Goal: Task Accomplishment & Management: Use online tool/utility

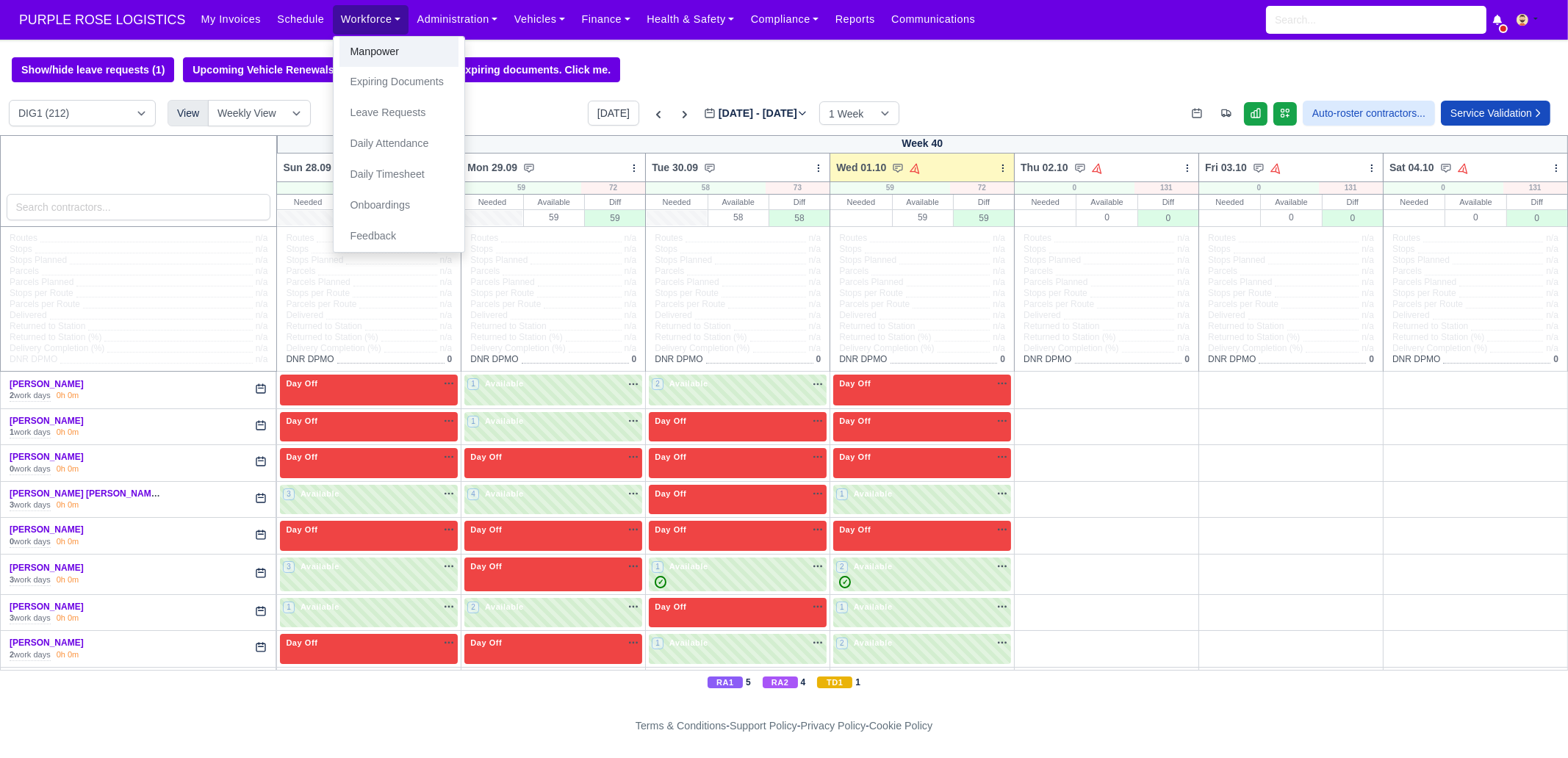
click at [352, 50] on link "Manpower" at bounding box center [399, 52] width 119 height 31
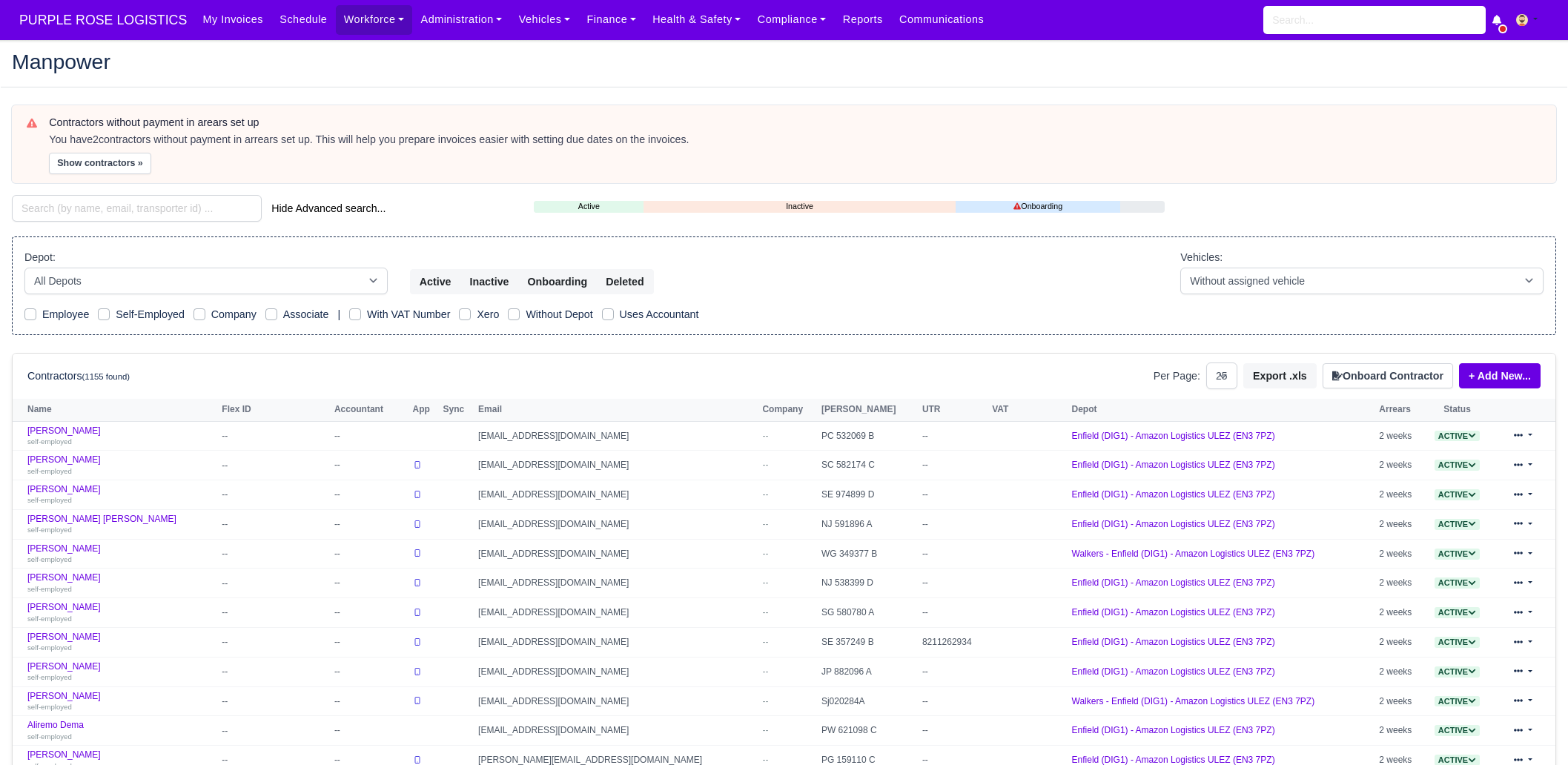
select select "25"
click at [153, 250] on div "Depot: All Depots DHP1 Enfield (DIG1) - Amazon Logistics ULEZ (EN3 7PZ) Harlow …" at bounding box center [206, 272] width 363 height 45
click at [113, 209] on input "search" at bounding box center [136, 208] width 250 height 27
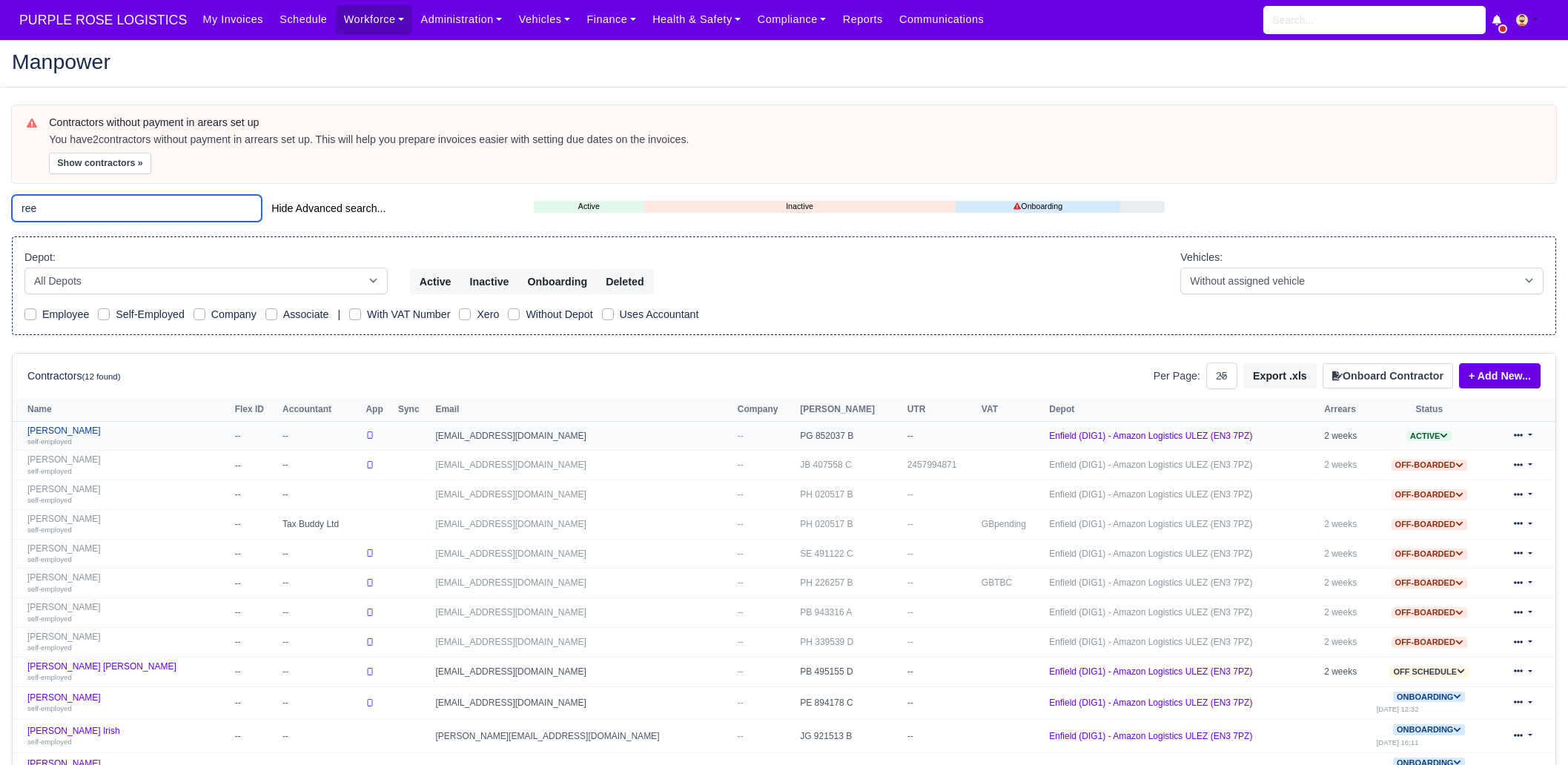
type input "ree"
click at [102, 436] on div "self-employed" at bounding box center [128, 441] width 201 height 10
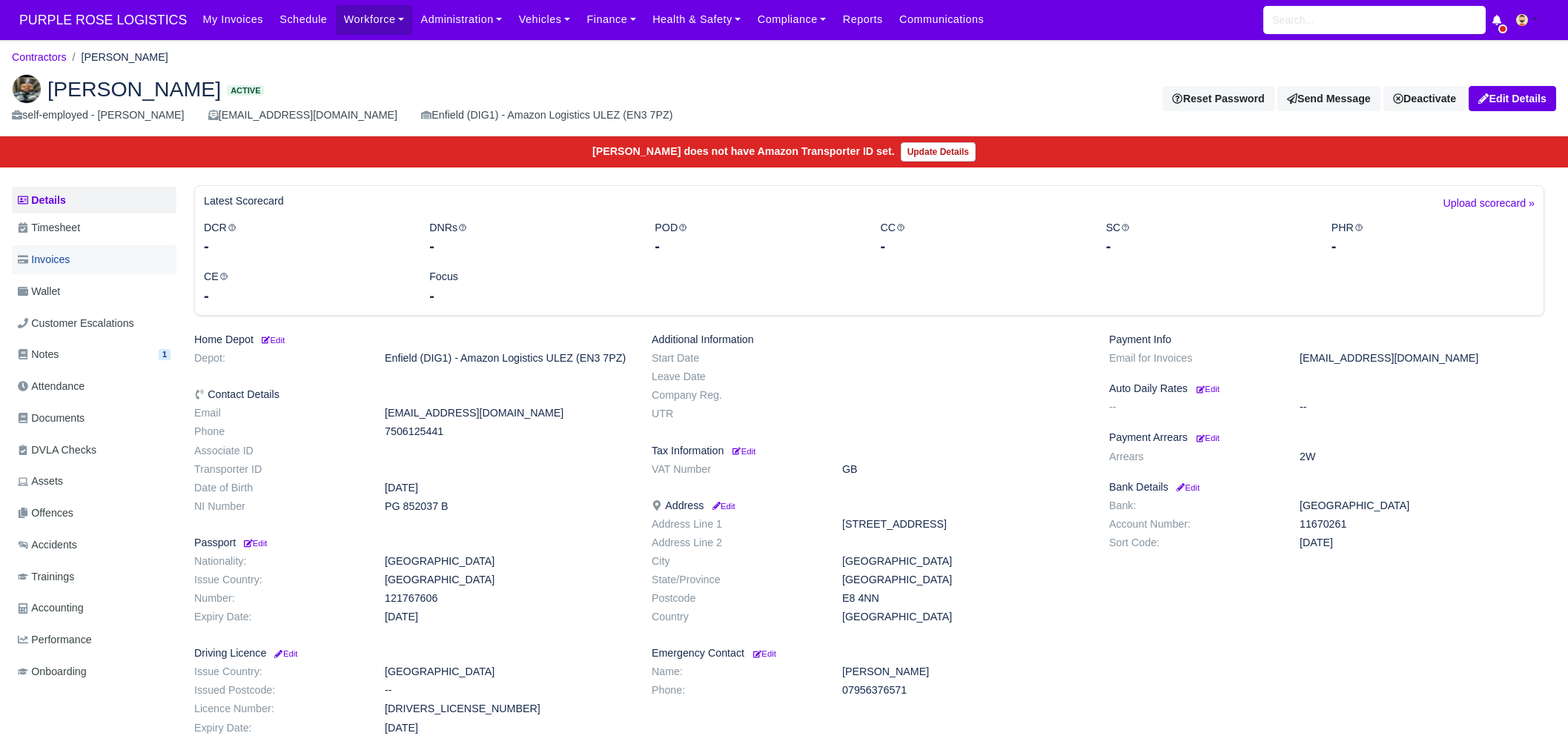
click at [80, 261] on link "Invoices" at bounding box center [94, 260] width 164 height 29
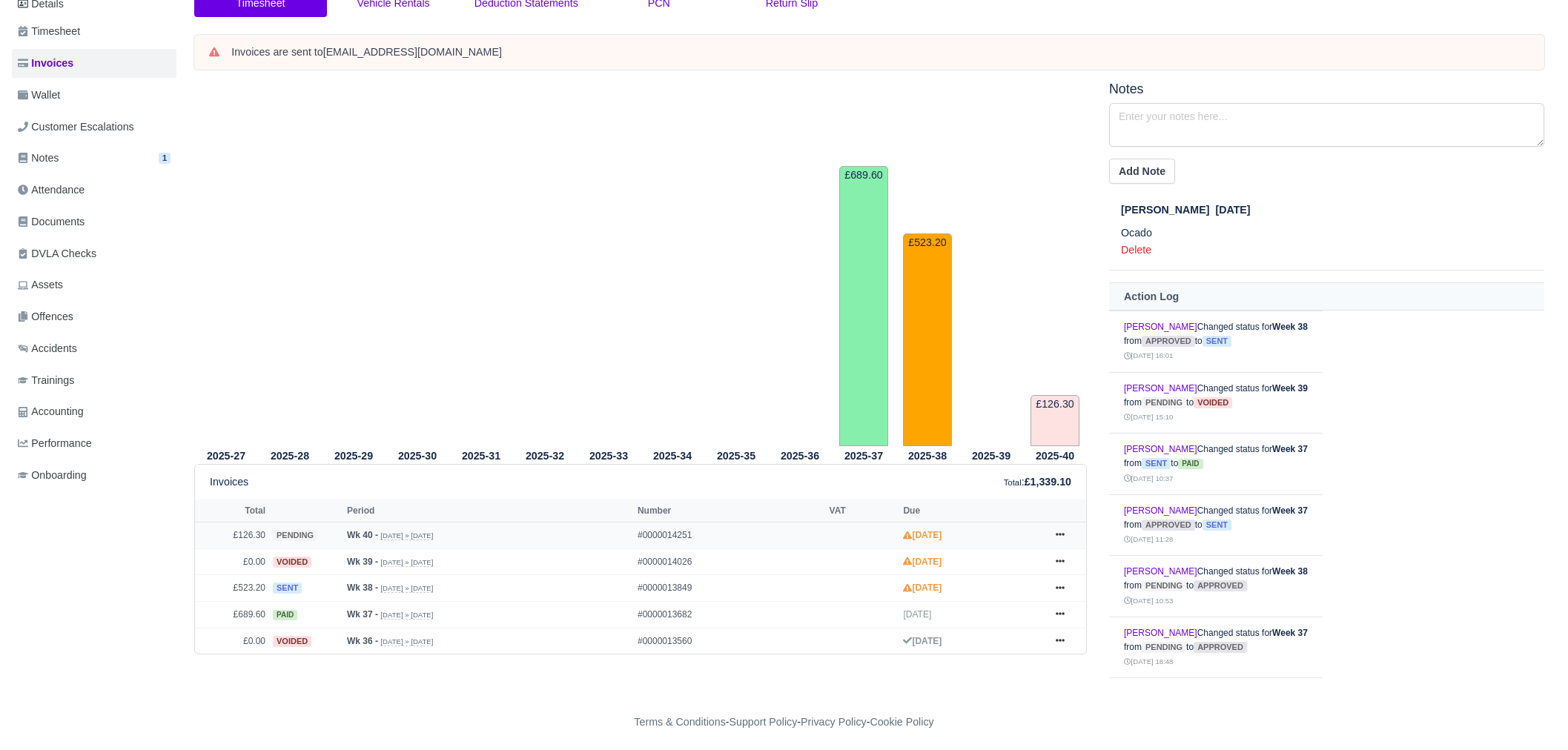
scroll to position [198, 0]
click at [1065, 581] on link at bounding box center [1060, 587] width 22 height 19
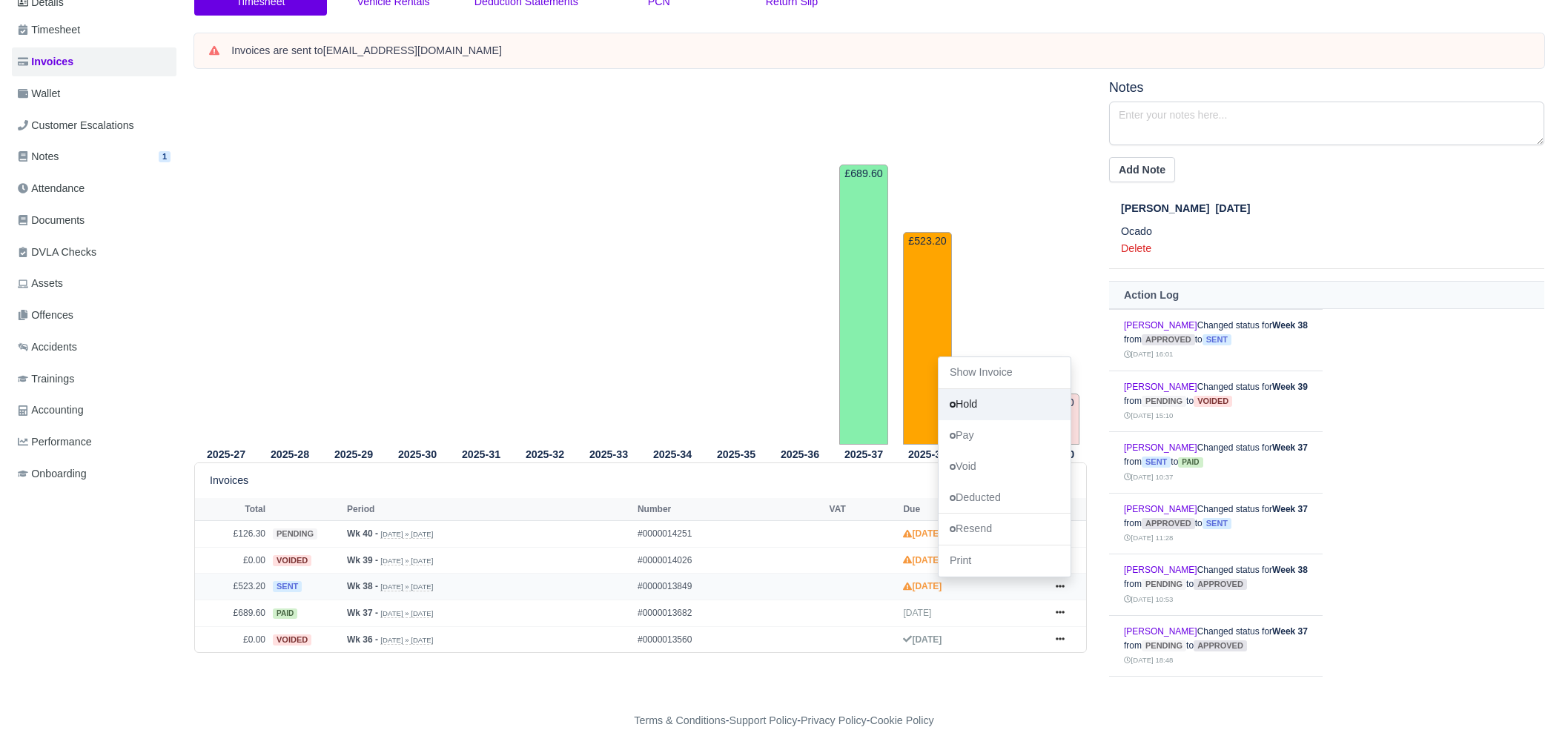
click at [999, 410] on link "Hold" at bounding box center [1004, 404] width 132 height 31
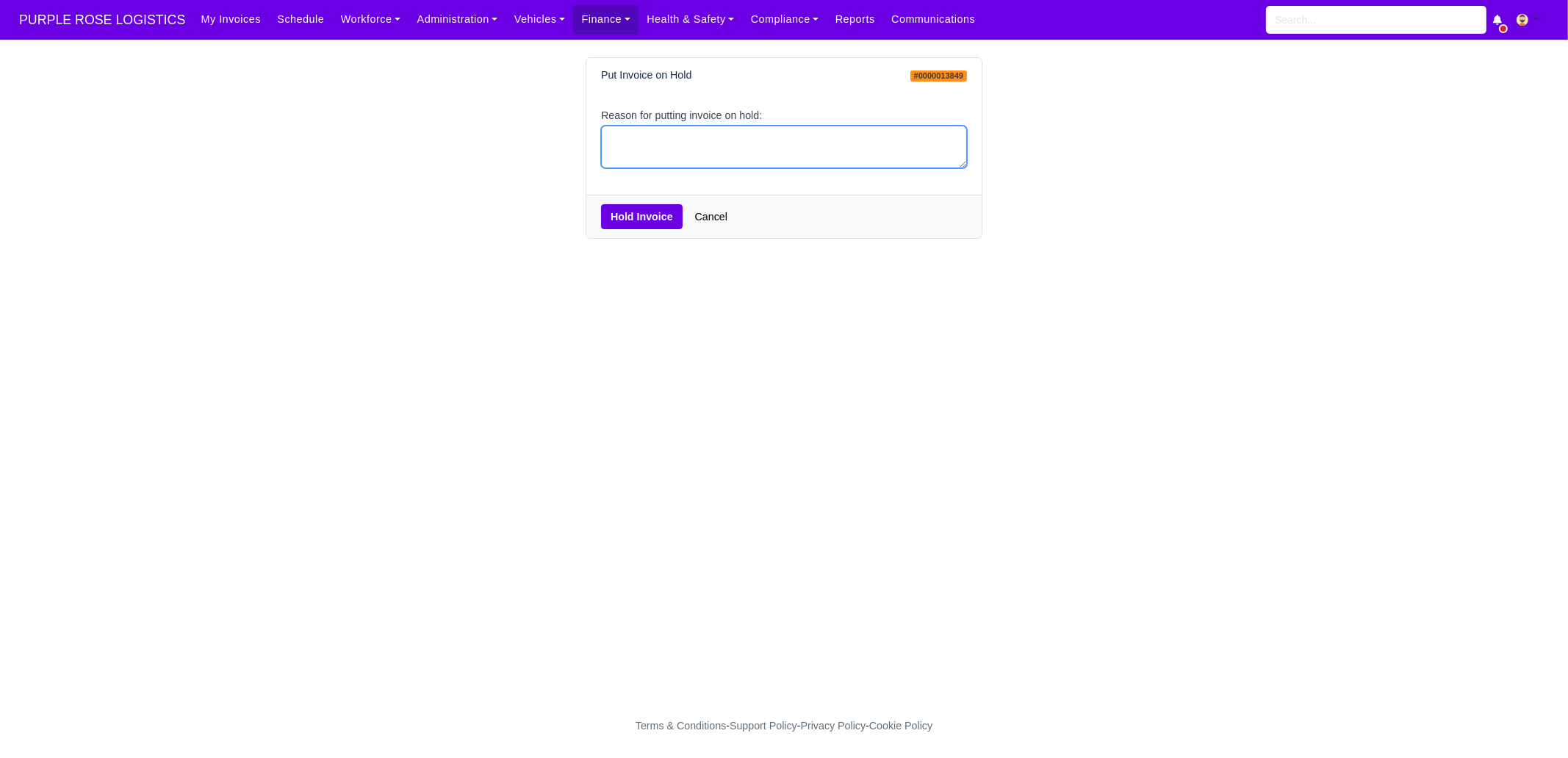
click at [754, 160] on textarea "Reason for putting invoice on hold:" at bounding box center [784, 147] width 366 height 43
type textarea "PCNS"
click at [660, 221] on button "Hold Invoice" at bounding box center [642, 217] width 82 height 25
